Goal: Task Accomplishment & Management: Manage account settings

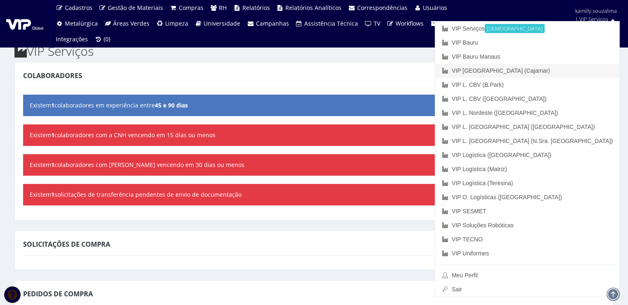
click at [582, 70] on link "VIP [GEOGRAPHIC_DATA] (Cajamar)" at bounding box center [527, 71] width 184 height 14
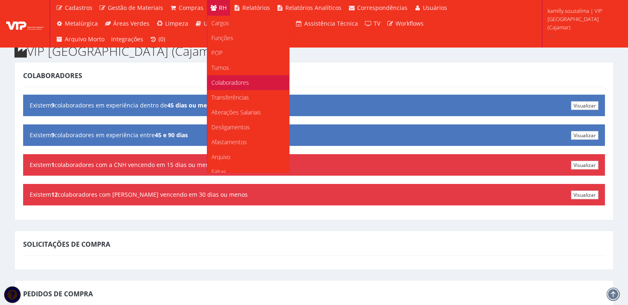
click at [228, 88] on link "Colaboradores" at bounding box center [248, 82] width 82 height 15
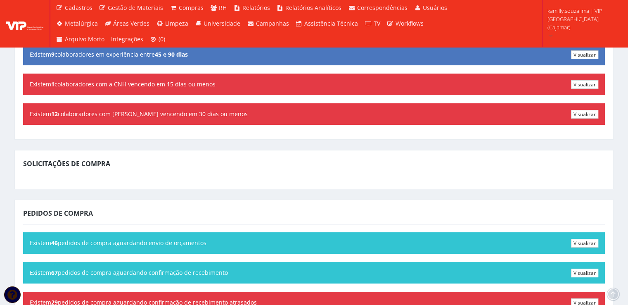
scroll to position [83, 0]
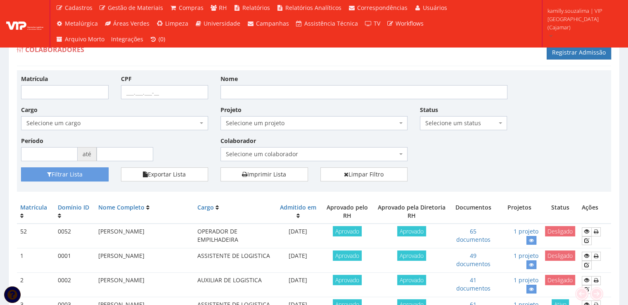
click at [302, 156] on span "Selecione um colaborador" at bounding box center [311, 154] width 171 height 8
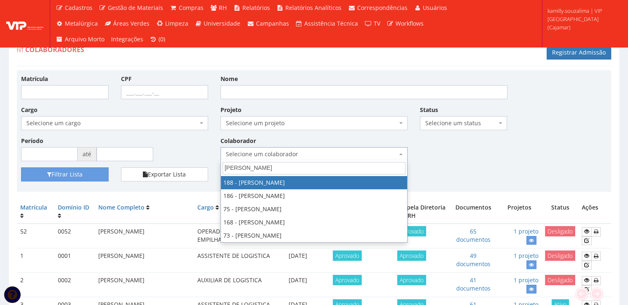
type input "henri"
drag, startPoint x: 301, startPoint y: 179, endPoint x: 135, endPoint y: 190, distance: 166.4
select select "4086"
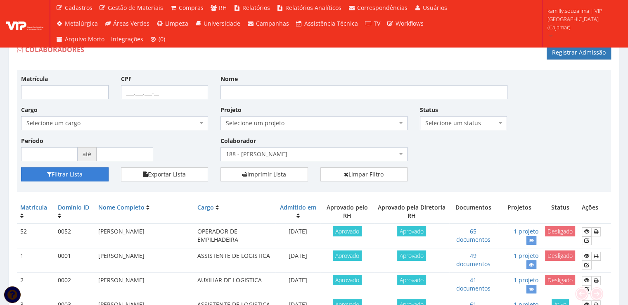
click at [87, 175] on button "Filtrar Lista" at bounding box center [65, 174] width 88 height 14
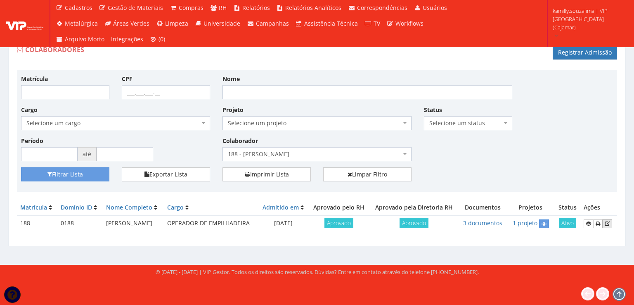
click at [608, 224] on icon at bounding box center [607, 224] width 5 height 6
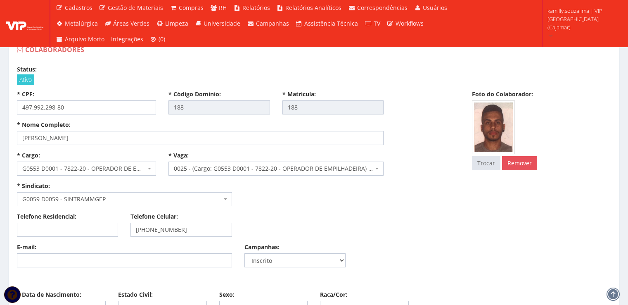
select select
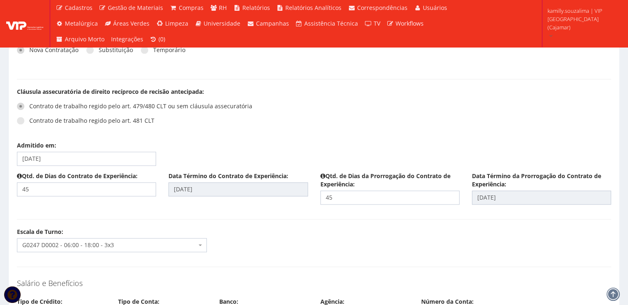
scroll to position [1032, 0]
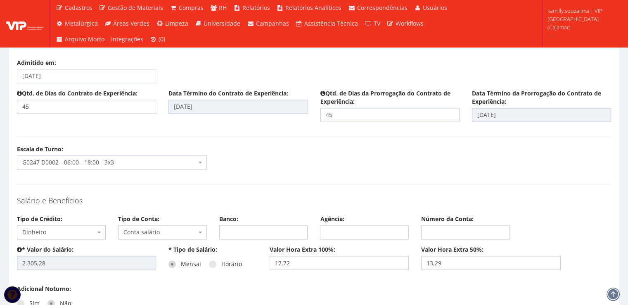
click at [125, 160] on span "G0247 D0002 - 06:00 - 18:00 - 3x3" at bounding box center [109, 162] width 174 height 8
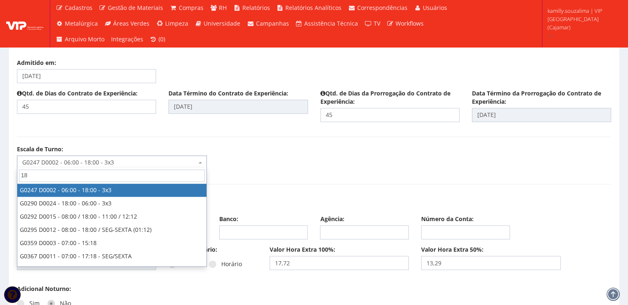
type input "18"
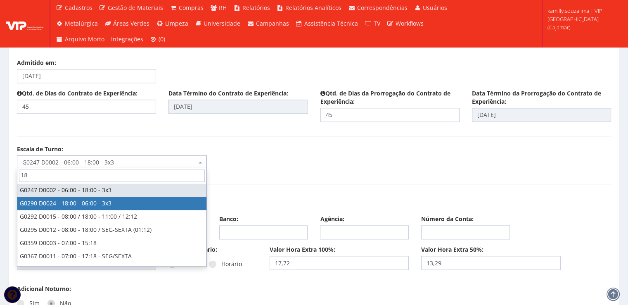
select select "290"
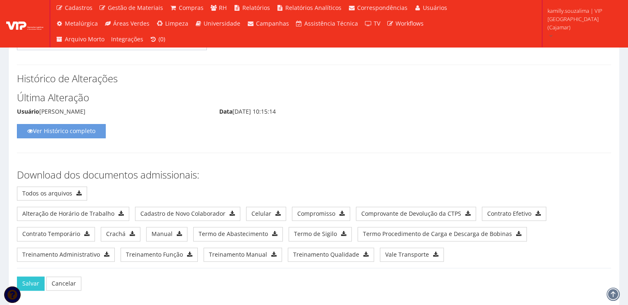
scroll to position [4317, 0]
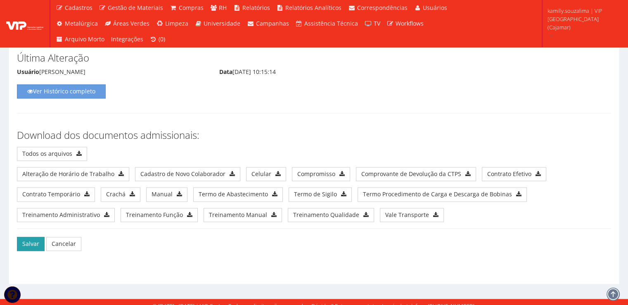
click at [26, 237] on button "Salvar" at bounding box center [31, 244] width 28 height 14
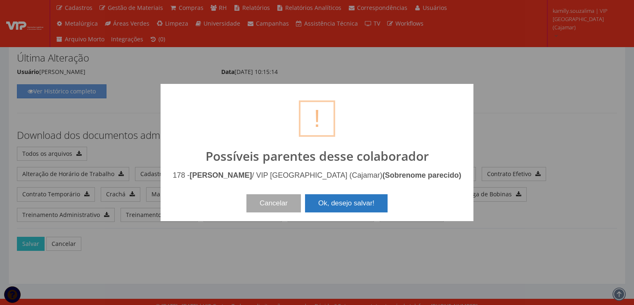
click at [372, 198] on button "Ok, desejo salvar!" at bounding box center [346, 203] width 83 height 18
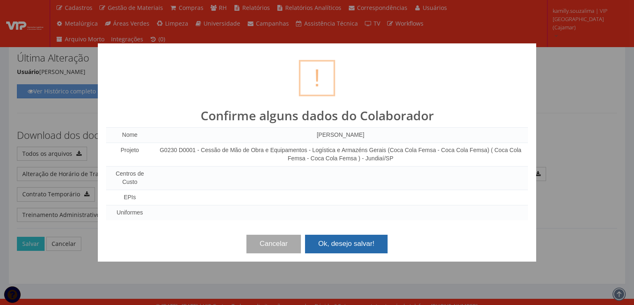
click at [334, 247] on button "Ok, desejo salvar!" at bounding box center [346, 244] width 83 height 18
